Goal: Information Seeking & Learning: Understand process/instructions

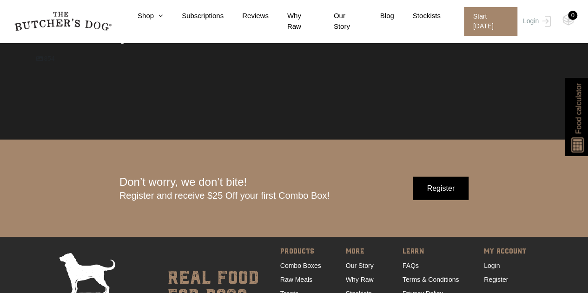
scroll to position [2787, 0]
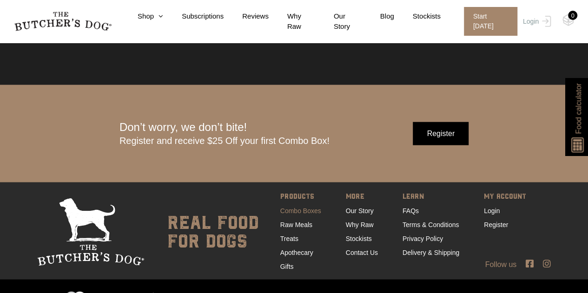
click at [303, 211] on link "Combo Boxes" at bounding box center [300, 210] width 41 height 7
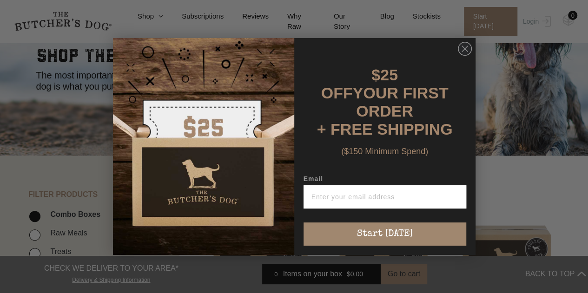
scroll to position [155, 0]
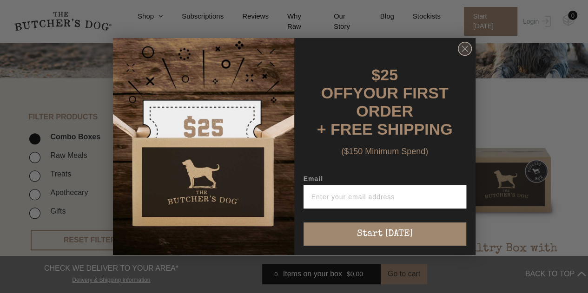
click at [462, 53] on circle "Close dialog" at bounding box center [464, 48] width 13 height 13
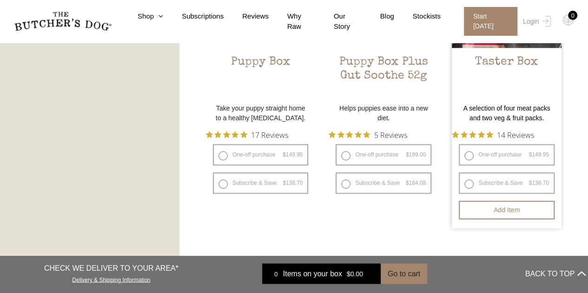
scroll to position [542, 0]
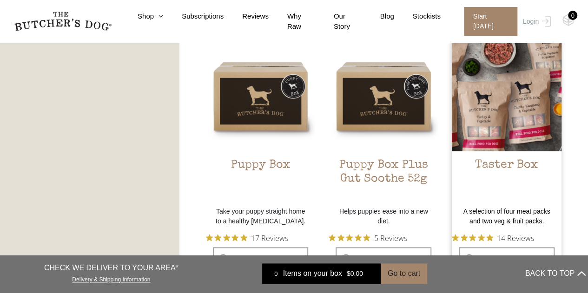
drag, startPoint x: 502, startPoint y: 83, endPoint x: 482, endPoint y: 87, distance: 20.5
click at [482, 87] on img at bounding box center [507, 96] width 110 height 110
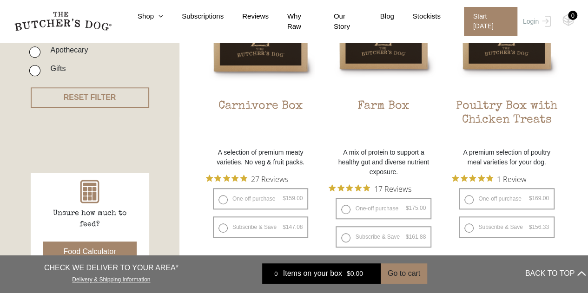
scroll to position [309, 0]
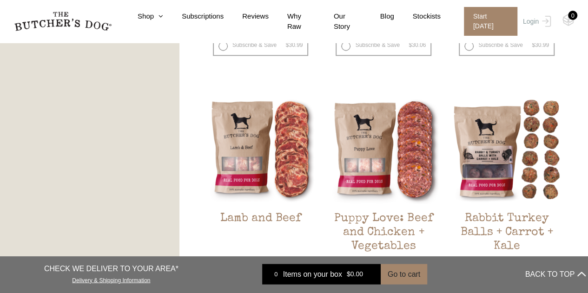
scroll to position [774, 0]
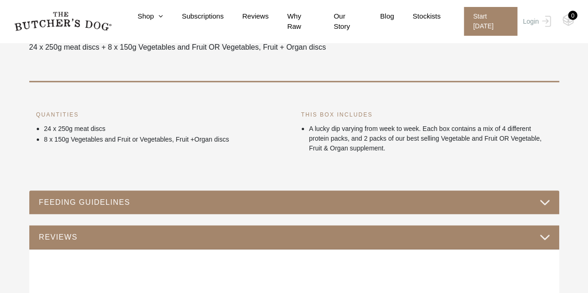
scroll to position [387, 0]
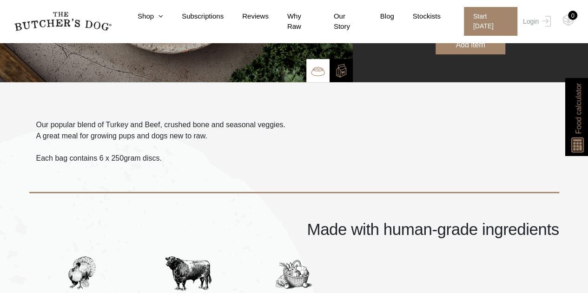
scroll to position [77, 0]
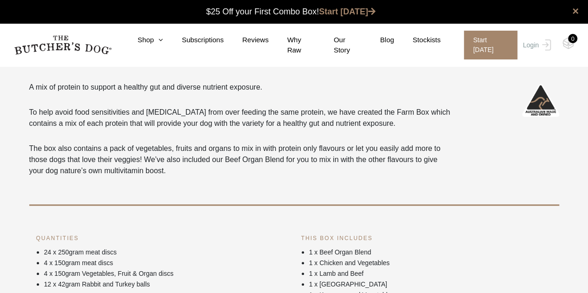
scroll to position [309, 0]
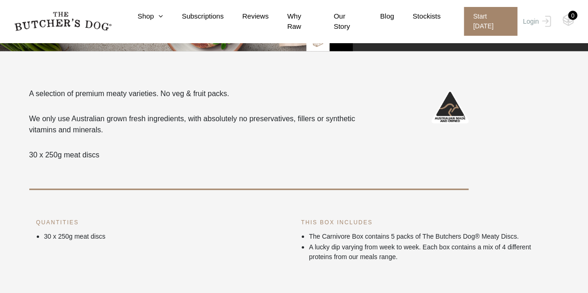
scroll to position [387, 0]
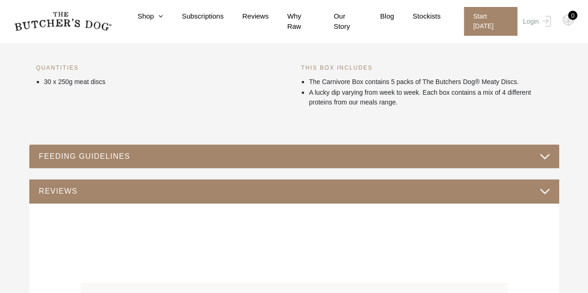
click at [342, 159] on button "FEEDING GUIDELINES" at bounding box center [294, 156] width 511 height 13
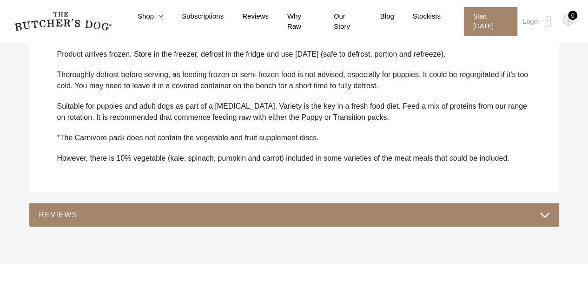
scroll to position [542, 0]
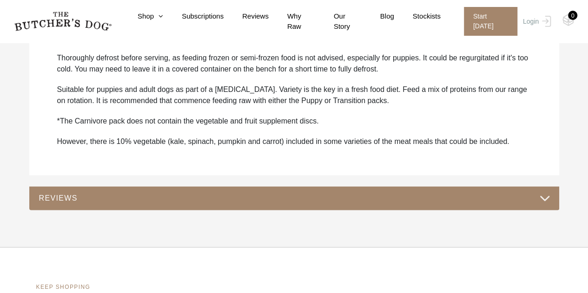
click at [148, 190] on div "REVIEWS" at bounding box center [294, 198] width 530 height 24
click at [416, 193] on button "REVIEWS" at bounding box center [294, 198] width 511 height 13
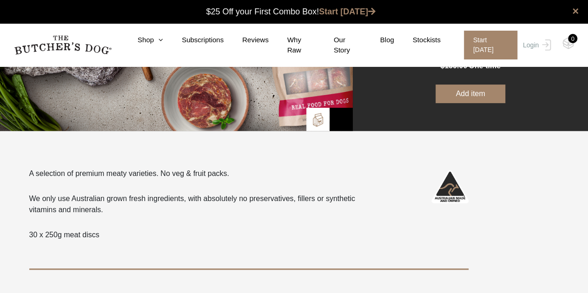
scroll to position [0, 0]
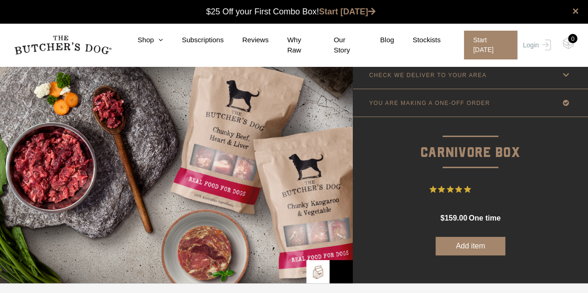
click at [438, 79] on link "CHECK WE DELIVER TO YOUR AREA" at bounding box center [470, 74] width 235 height 27
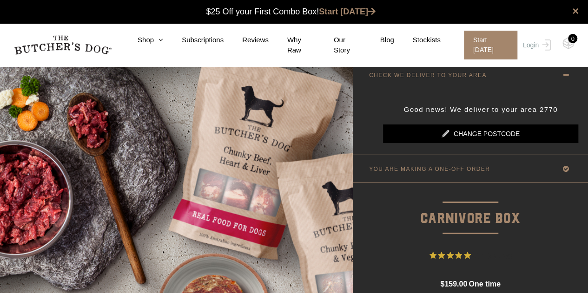
click at [491, 79] on link "CHECK WE DELIVER TO YOUR AREA" at bounding box center [470, 74] width 235 height 27
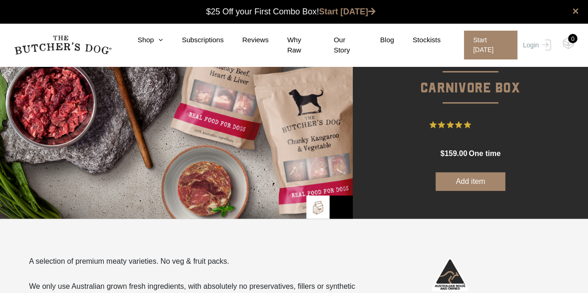
scroll to position [77, 0]
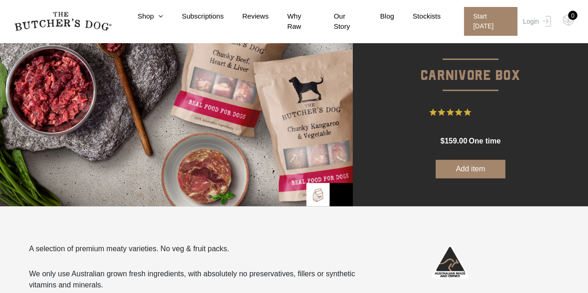
click at [314, 197] on img at bounding box center [318, 195] width 14 height 14
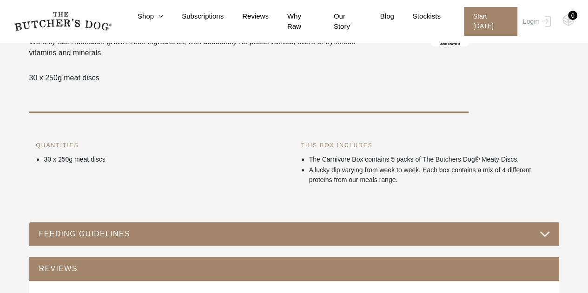
scroll to position [387, 0]
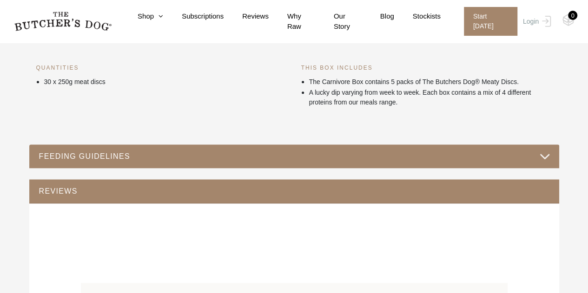
click at [177, 157] on button "FEEDING GUIDELINES" at bounding box center [294, 156] width 511 height 13
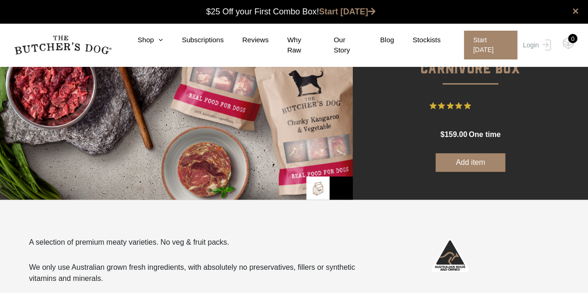
scroll to position [0, 0]
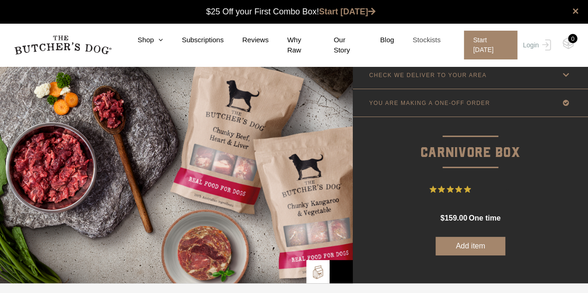
click at [424, 43] on link "Stockists" at bounding box center [417, 40] width 46 height 11
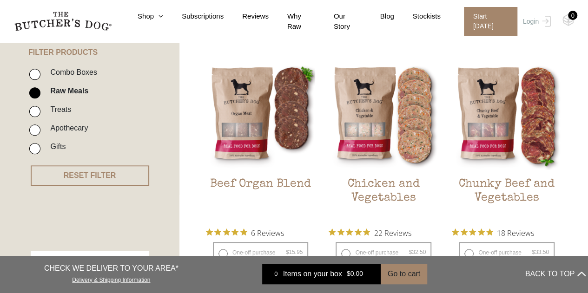
scroll to position [232, 0]
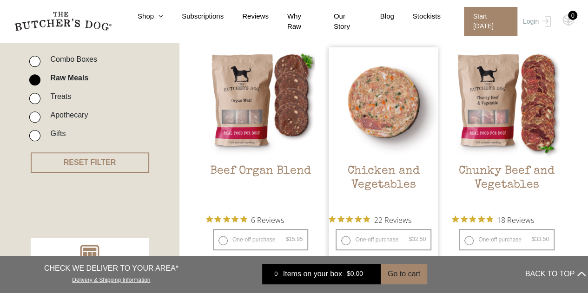
drag, startPoint x: 388, startPoint y: 106, endPoint x: 405, endPoint y: 111, distance: 17.2
click at [405, 111] on img at bounding box center [383, 102] width 110 height 110
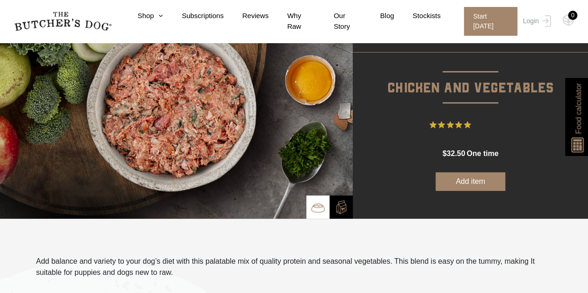
scroll to position [77, 0]
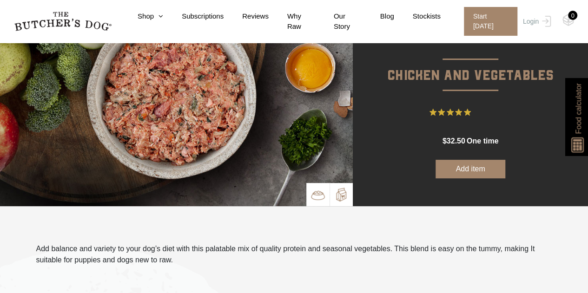
click at [336, 188] on img at bounding box center [341, 195] width 14 height 14
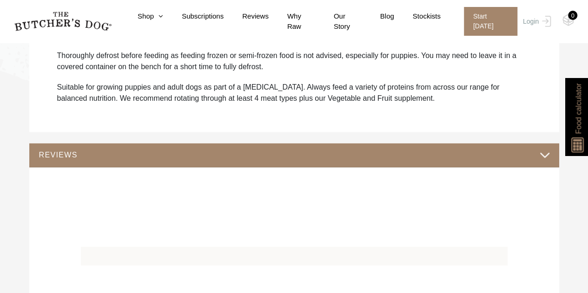
scroll to position [697, 0]
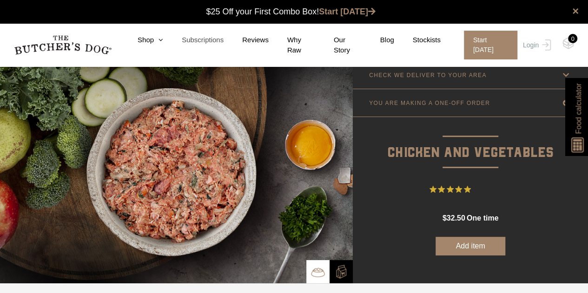
click at [222, 42] on link "Subscriptions" at bounding box center [193, 40] width 60 height 11
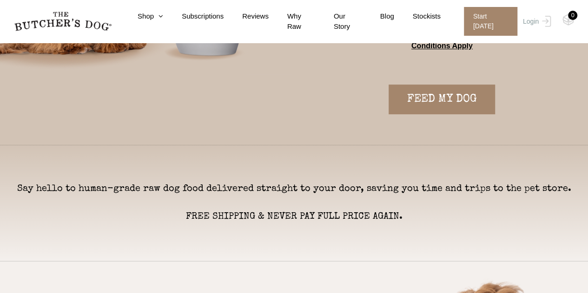
scroll to position [232, 0]
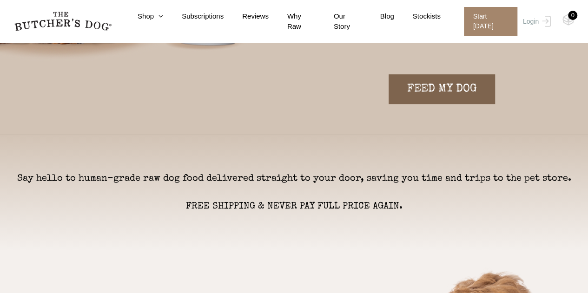
click at [457, 77] on link "FEED MY DOG" at bounding box center [441, 89] width 106 height 30
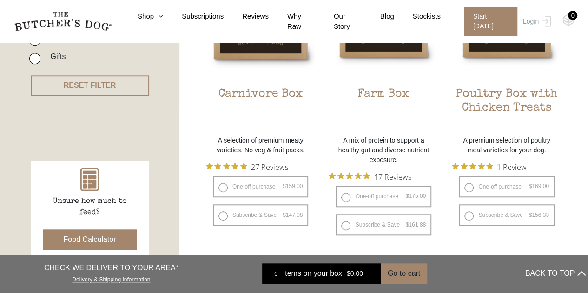
scroll to position [387, 0]
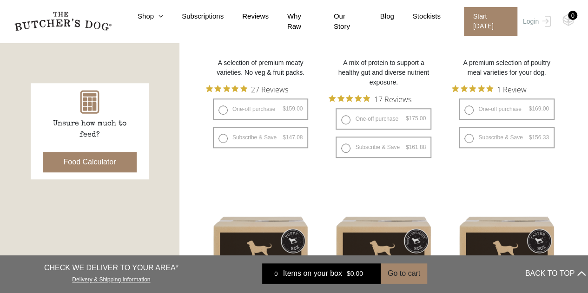
click at [112, 159] on button "Food Calculator" at bounding box center [90, 162] width 94 height 20
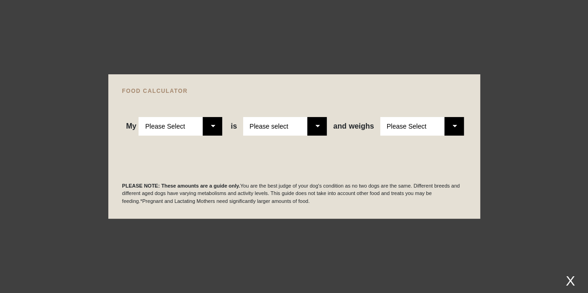
click at [185, 132] on select "Please Select Adult Dog Puppy" at bounding box center [180, 126] width 84 height 19
select select "puppy"
click at [139, 117] on select "Please Select Adult Dog Puppy" at bounding box center [180, 126] width 84 height 19
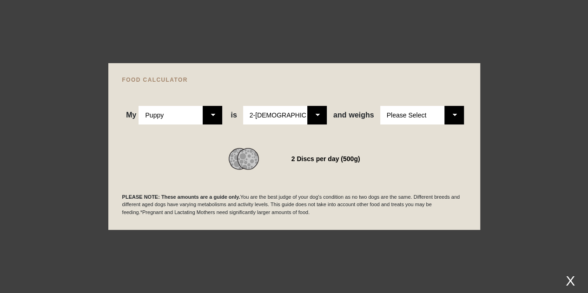
click at [274, 116] on select "Please Select 2-4 months old 4-5 months old 6-8 months old 8-12 months old" at bounding box center [285, 115] width 84 height 19
select select "12"
click at [243, 106] on select "Please Select 2-4 months old 4-5 months old 6-8 months old 8-12 months old" at bounding box center [285, 115] width 84 height 19
click at [400, 116] on select "Please Select 1kg 2kg 3kg 4kg 5kg 6kg 7kg 8kg 9kg 10kg 11kg 12kg 13kg 14kg 15kg…" at bounding box center [422, 115] width 84 height 19
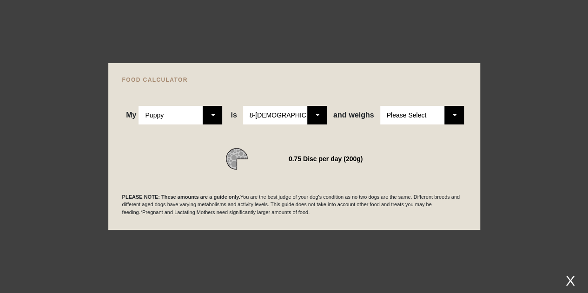
click at [425, 111] on select "Please Select 1kg 2kg 3kg 4kg 5kg 6kg 7kg 8kg 9kg 10kg 11kg 12kg 13kg 14kg 15kg…" at bounding box center [422, 115] width 84 height 19
click at [380, 106] on select "Please Select 1kg 2kg 3kg 4kg 5kg 6kg 7kg 8kg 9kg 10kg 11kg 12kg 13kg 14kg 15kg…" at bounding box center [422, 115] width 84 height 19
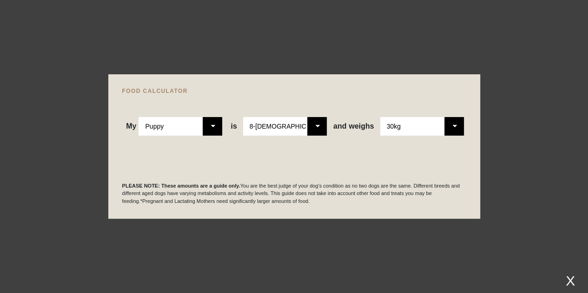
scroll to position [619, 0]
click at [436, 134] on select "Please Select 1kg 2kg 3kg 4kg 5kg 6kg 7kg 8kg 9kg 10kg 11kg 12kg 13kg 14kg 15kg…" at bounding box center [422, 126] width 84 height 19
click at [380, 117] on select "Please Select 1kg 2kg 3kg 4kg 5kg 6kg 7kg 8kg 9kg 10kg 11kg 12kg 13kg 14kg 15kg…" at bounding box center [422, 126] width 84 height 19
click at [403, 124] on select "Please Select 1kg 2kg 3kg 4kg 5kg 6kg 7kg 8kg 9kg 10kg 11kg 12kg 13kg 14kg 15kg…" at bounding box center [422, 126] width 84 height 19
click at [380, 117] on select "Please Select 1kg 2kg 3kg 4kg 5kg 6kg 7kg 8kg 9kg 10kg 11kg 12kg 13kg 14kg 15kg…" at bounding box center [422, 126] width 84 height 19
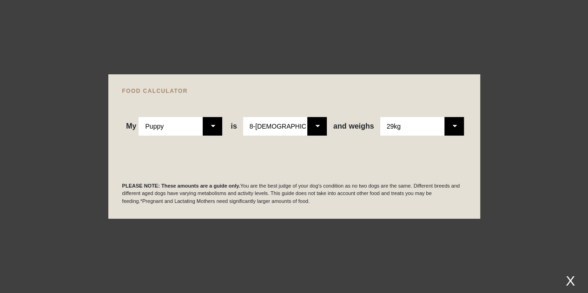
click at [415, 117] on div "My Please Select Adult Dog Puppy is Please Select 2-4 months old 4-5 months old…" at bounding box center [294, 115] width 344 height 42
click at [452, 125] on select "Please Select 1kg 2kg 3kg 4kg 5kg 6kg 7kg 8kg 9kg 10kg 11kg 12kg 13kg 14kg 15kg…" at bounding box center [422, 126] width 84 height 19
click at [456, 133] on select "Please Select 1kg 2kg 3kg 4kg 5kg 6kg 7kg 8kg 9kg 10kg 11kg 12kg 13kg 14kg 15kg…" at bounding box center [422, 126] width 84 height 19
click at [453, 131] on select "Please Select 1kg 2kg 3kg 4kg 5kg 6kg 7kg 8kg 9kg 10kg 11kg 12kg 13kg 14kg 15kg…" at bounding box center [422, 126] width 84 height 19
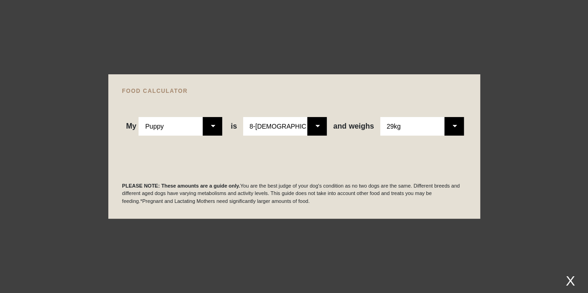
scroll to position [929, 0]
click at [432, 112] on div "My Please Select Adult Dog Puppy is Please Select 2-4 months old 4-5 months old…" at bounding box center [294, 115] width 344 height 42
click at [418, 114] on div "My Please Select Adult Dog Puppy is Please Select 2-4 months old 4-5 months old…" at bounding box center [294, 115] width 344 height 42
click at [395, 121] on select "Please Select 1kg 2kg 3kg 4kg 5kg 6kg 7kg 8kg 9kg 10kg 11kg 12kg 13kg 14kg 15kg…" at bounding box center [422, 126] width 84 height 19
select select "30"
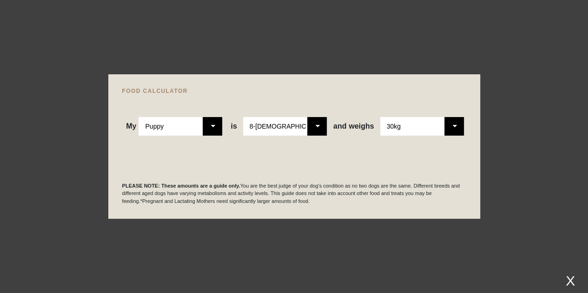
click at [380, 117] on select "Please Select 1kg 2kg 3kg 4kg 5kg 6kg 7kg 8kg 9kg 10kg 11kg 12kg 13kg 14kg 15kg…" at bounding box center [422, 126] width 84 height 19
click at [200, 128] on select "Please Select Adult Dog Puppy" at bounding box center [180, 126] width 84 height 19
select select "adult"
click at [139, 117] on select "Please Select Adult Dog Puppy" at bounding box center [180, 126] width 84 height 19
click at [166, 152] on div "WE RECOMMEND" at bounding box center [294, 147] width 344 height 23
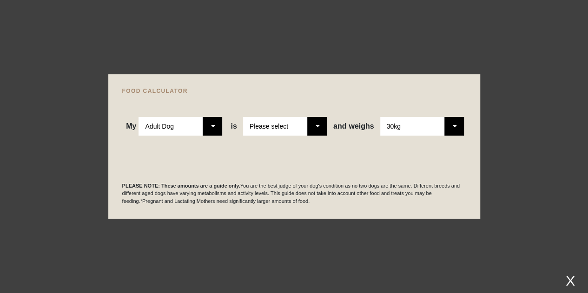
click at [427, 131] on select "Please Select 1kg 2kg 3kg 4kg 5kg 6kg 7kg 8kg 9kg 10kg 11kg 12kg 13kg 14kg 15kg…" at bounding box center [422, 126] width 84 height 19
click at [322, 116] on div "My Please Select Adult Dog Puppy is Please Select 2-4 months old 4-5 months old…" at bounding box center [294, 115] width 344 height 42
click at [309, 122] on select "Please select a healthy weight overweight" at bounding box center [285, 126] width 84 height 19
select select "0"
click at [243, 117] on select "Please select a healthy weight overweight" at bounding box center [285, 126] width 84 height 19
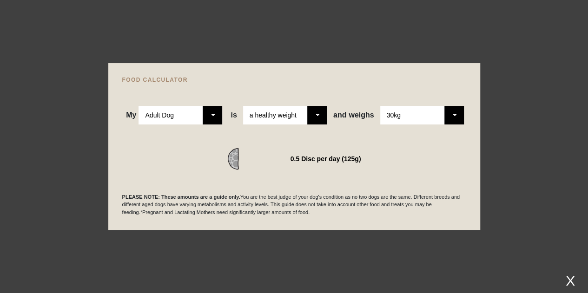
click at [448, 113] on select "Please Select 1kg 2kg 3kg 4kg 5kg 6kg 7kg 8kg 9kg 10kg 11kg 12kg 13kg 14kg 15kg…" at bounding box center [422, 115] width 84 height 19
click at [211, 121] on select "Please Select Adult Dog Puppy" at bounding box center [180, 115] width 84 height 19
click at [139, 106] on select "Please Select Adult Dog Puppy" at bounding box center [180, 115] width 84 height 19
click at [190, 109] on select "Please Select Adult Dog Puppy" at bounding box center [180, 115] width 84 height 19
select select "puppy"
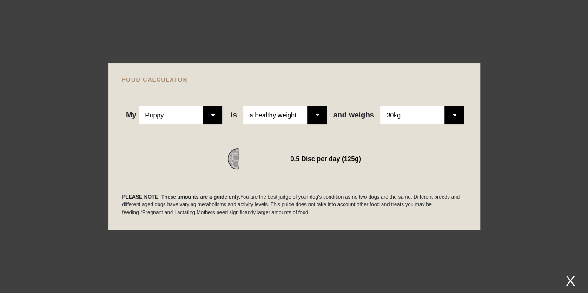
click at [139, 106] on select "Please Select Adult Dog Puppy" at bounding box center [180, 115] width 84 height 19
click at [298, 119] on select "Please Select 2-4 months old 4-5 months old 6-8 months old 8-12 months old" at bounding box center [285, 115] width 84 height 19
click at [243, 106] on select "Please Select 2-4 months old 4-5 months old 6-8 months old 8-12 months old" at bounding box center [285, 115] width 84 height 19
click at [301, 118] on select "Please Select 2-4 months old 4-5 months old 6-8 months old 8-12 months old" at bounding box center [285, 115] width 84 height 19
click at [243, 106] on select "Please Select 2-4 months old 4-5 months old 6-8 months old 8-12 months old" at bounding box center [285, 115] width 84 height 19
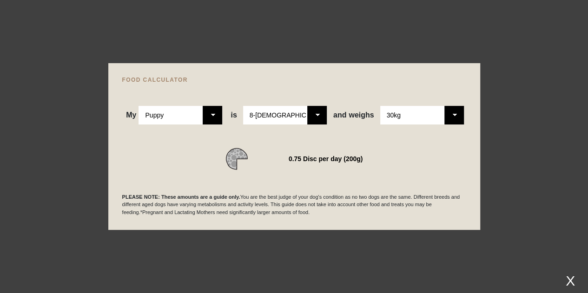
click at [406, 117] on select "Please Select 1kg 2kg 3kg 4kg 5kg 6kg 7kg 8kg 9kg 10kg 11kg 12kg 13kg 14kg 15kg…" at bounding box center [422, 115] width 84 height 19
click at [313, 186] on div "PLEASE NOTE: These amounts are a guide only. You are the best judge of your dog…" at bounding box center [294, 193] width 344 height 46
click at [449, 113] on select "Please Select 1kg 2kg 3kg 4kg 5kg 6kg 7kg 8kg 9kg 10kg 11kg 12kg 13kg 14kg 15kg…" at bounding box center [422, 115] width 84 height 19
click at [380, 106] on select "Please Select 1kg 2kg 3kg 4kg 5kg 6kg 7kg 8kg 9kg 10kg 11kg 12kg 13kg 14kg 15kg…" at bounding box center [422, 115] width 84 height 19
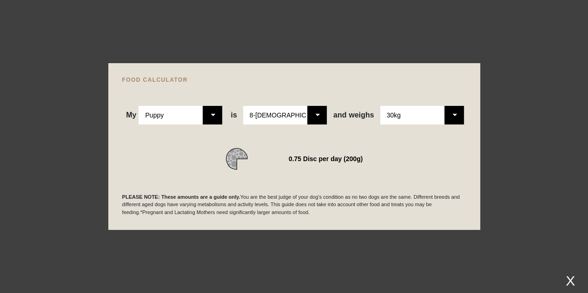
click at [330, 116] on div "My Please Select Adult Dog Puppy is Please Select 2-4 months old 4-5 months old…" at bounding box center [294, 115] width 344 height 19
click at [325, 116] on select "Please Select 2-4 months old 4-5 months old 6-8 months old 8-12 months old" at bounding box center [285, 115] width 84 height 19
click at [243, 106] on select "Please Select 2-4 months old 4-5 months old 6-8 months old 8-12 months old" at bounding box center [285, 115] width 84 height 19
click at [307, 112] on select "Please Select 2-4 months old 4-5 months old 6-8 months old 8-12 months old" at bounding box center [285, 115] width 84 height 19
select select "12"
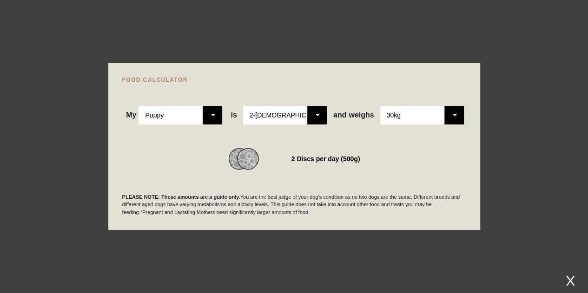
click at [243, 106] on select "Please Select 2-4 months old 4-5 months old 6-8 months old 8-12 months old" at bounding box center [285, 115] width 84 height 19
click at [447, 117] on select "Please Select 1kg 2kg 3kg 4kg 5kg 6kg 7kg 8kg 9kg 10kg 11kg 12kg 13kg 14kg 15kg…" at bounding box center [422, 115] width 84 height 19
click at [380, 106] on select "Please Select 1kg 2kg 3kg 4kg 5kg 6kg 7kg 8kg 9kg 10kg 11kg 12kg 13kg 14kg 15kg…" at bounding box center [422, 115] width 84 height 19
click at [455, 111] on select "Please Select 1kg 2kg 3kg 4kg 5kg 6kg 7kg 8kg 9kg 10kg 11kg 12kg 13kg 14kg 15kg…" at bounding box center [422, 115] width 84 height 19
click at [380, 106] on select "Please Select 1kg 2kg 3kg 4kg 5kg 6kg 7kg 8kg 9kg 10kg 11kg 12kg 13kg 14kg 15kg…" at bounding box center [422, 115] width 84 height 19
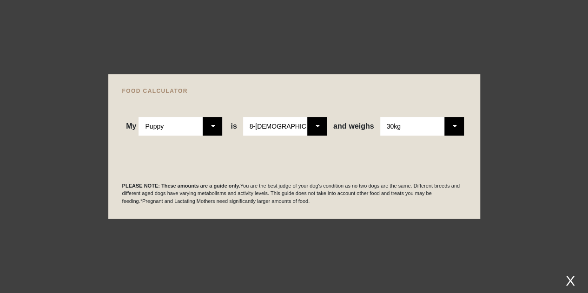
click at [457, 127] on select "Please Select 1kg 2kg 3kg 4kg 5kg 6kg 7kg 8kg 9kg 10kg 11kg 12kg 13kg 14kg 15kg…" at bounding box center [422, 126] width 84 height 19
click at [380, 117] on select "Please Select 1kg 2kg 3kg 4kg 5kg 6kg 7kg 8kg 9kg 10kg 11kg 12kg 13kg 14kg 15kg…" at bounding box center [422, 126] width 84 height 19
drag, startPoint x: 451, startPoint y: 125, endPoint x: 443, endPoint y: 129, distance: 8.7
click at [451, 125] on select "Please Select 1kg 2kg 3kg 4kg 5kg 6kg 7kg 8kg 9kg 10kg 11kg 12kg 13kg 14kg 15kg…" at bounding box center [422, 126] width 84 height 19
click at [380, 117] on select "Please Select 1kg 2kg 3kg 4kg 5kg 6kg 7kg 8kg 9kg 10kg 11kg 12kg 13kg 14kg 15kg…" at bounding box center [422, 126] width 84 height 19
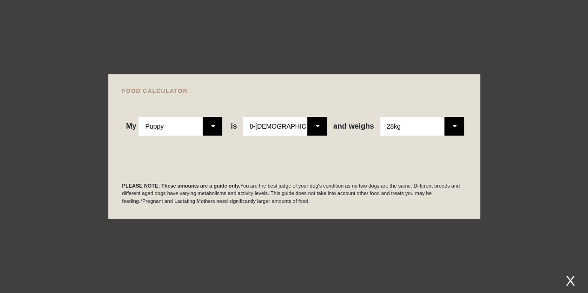
click at [424, 123] on select "Please Select 1kg 2kg 3kg 4kg 5kg 6kg 7kg 8kg 9kg 10kg 11kg 12kg 13kg 14kg 15kg…" at bounding box center [422, 126] width 84 height 19
click at [380, 117] on select "Please Select 1kg 2kg 3kg 4kg 5kg 6kg 7kg 8kg 9kg 10kg 11kg 12kg 13kg 14kg 15kg…" at bounding box center [422, 126] width 84 height 19
click at [432, 125] on select "Please Select 1kg 2kg 3kg 4kg 5kg 6kg 7kg 8kg 9kg 10kg 11kg 12kg 13kg 14kg 15kg…" at bounding box center [422, 126] width 84 height 19
click at [380, 117] on select "Please Select 1kg 2kg 3kg 4kg 5kg 6kg 7kg 8kg 9kg 10kg 11kg 12kg 13kg 14kg 15kg…" at bounding box center [422, 126] width 84 height 19
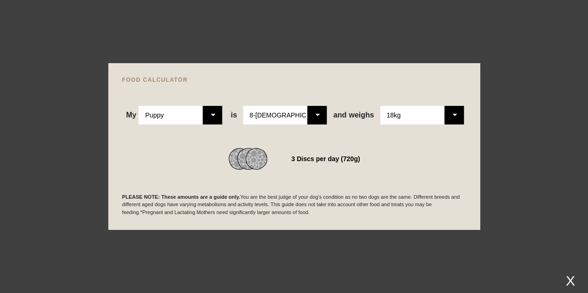
click at [440, 115] on select "Please Select 1kg 2kg 3kg 4kg 5kg 6kg 7kg 8kg 9kg 10kg 11kg 12kg 13kg 14kg 15kg…" at bounding box center [422, 115] width 84 height 19
click at [380, 106] on select "Please Select 1kg 2kg 3kg 4kg 5kg 6kg 7kg 8kg 9kg 10kg 11kg 12kg 13kg 14kg 15kg…" at bounding box center [422, 115] width 84 height 19
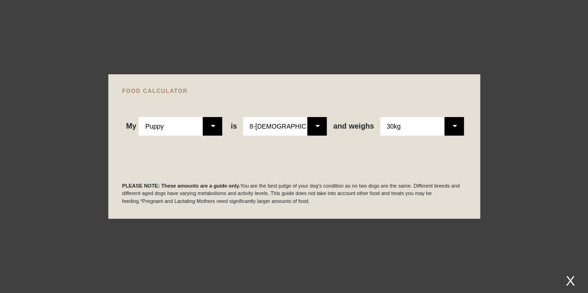
click at [462, 130] on select "Please Select 1kg 2kg 3kg 4kg 5kg 6kg 7kg 8kg 9kg 10kg 11kg 12kg 13kg 14kg 15kg…" at bounding box center [422, 126] width 84 height 19
click at [380, 117] on select "Please Select 1kg 2kg 3kg 4kg 5kg 6kg 7kg 8kg 9kg 10kg 11kg 12kg 13kg 14kg 15kg…" at bounding box center [422, 126] width 84 height 19
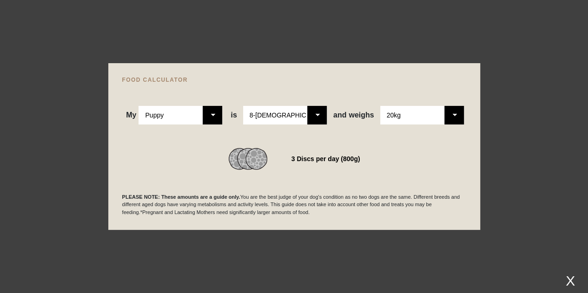
click at [453, 116] on select "Please Select 1kg 2kg 3kg 4kg 5kg 6kg 7kg 8kg 9kg 10kg 11kg 12kg 13kg 14kg 15kg…" at bounding box center [422, 115] width 84 height 19
select select "30"
click at [380, 106] on select "Please Select 1kg 2kg 3kg 4kg 5kg 6kg 7kg 8kg 9kg 10kg 11kg 12kg 13kg 14kg 15kg…" at bounding box center [422, 115] width 84 height 19
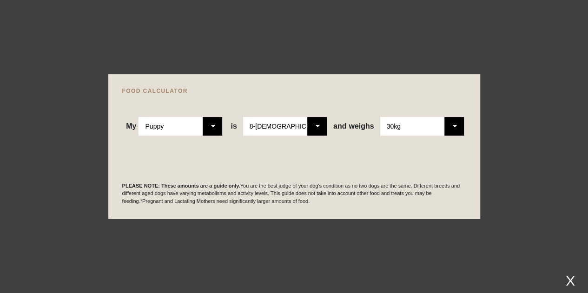
click at [567, 278] on div "X" at bounding box center [570, 280] width 17 height 15
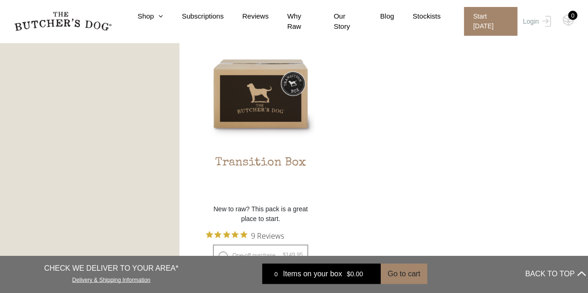
scroll to position [851, 0]
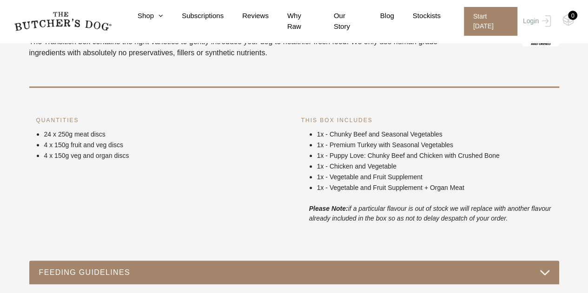
scroll to position [465, 0]
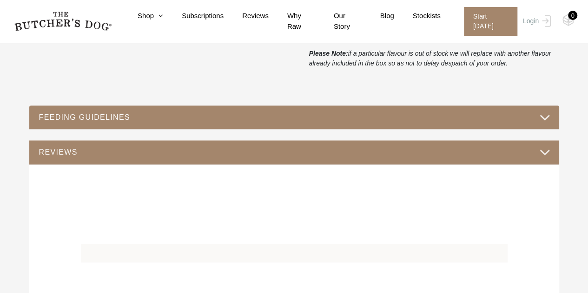
click at [230, 126] on div "FEEDING GUIDELINES" at bounding box center [294, 117] width 530 height 24
click at [230, 115] on button "FEEDING GUIDELINES" at bounding box center [294, 117] width 511 height 13
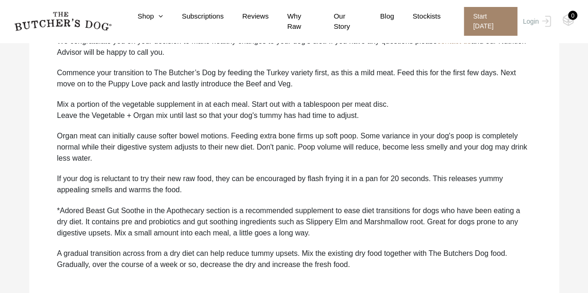
scroll to position [697, 0]
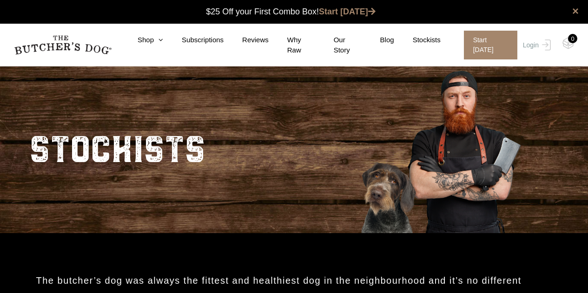
scroll to position [155, 0]
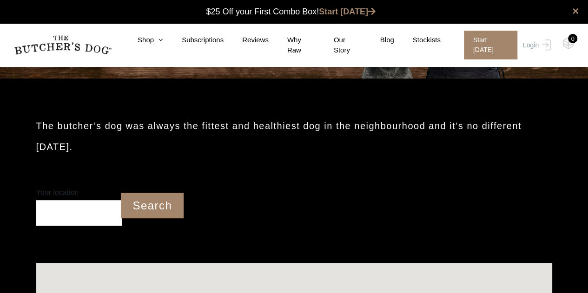
click at [83, 211] on input "Your location" at bounding box center [79, 213] width 86 height 26
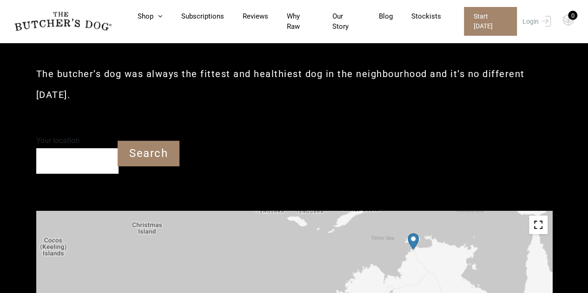
scroll to position [232, 0]
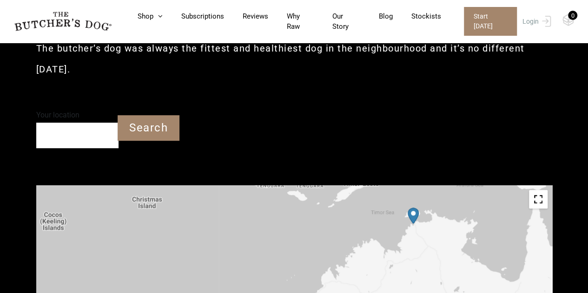
click at [62, 138] on input "Your location" at bounding box center [77, 136] width 82 height 26
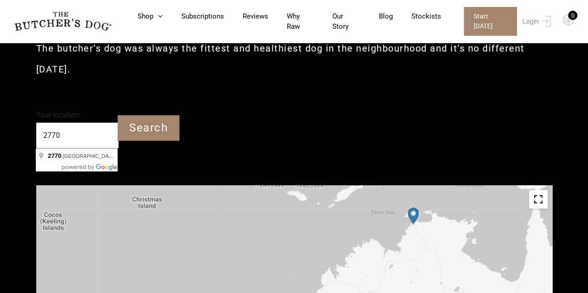
type input "[GEOGRAPHIC_DATA]"
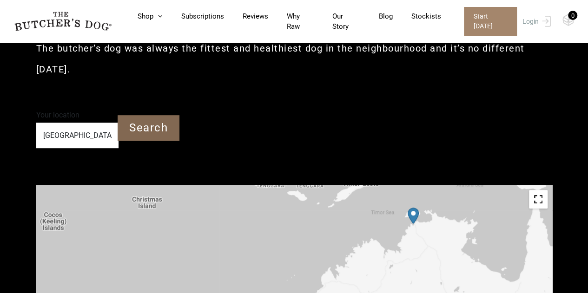
click at [133, 122] on input "Search" at bounding box center [149, 128] width 62 height 26
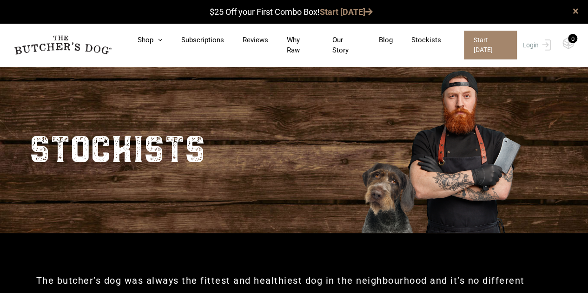
scroll to position [0, 0]
